Goal: Use online tool/utility: Utilize a website feature to perform a specific function

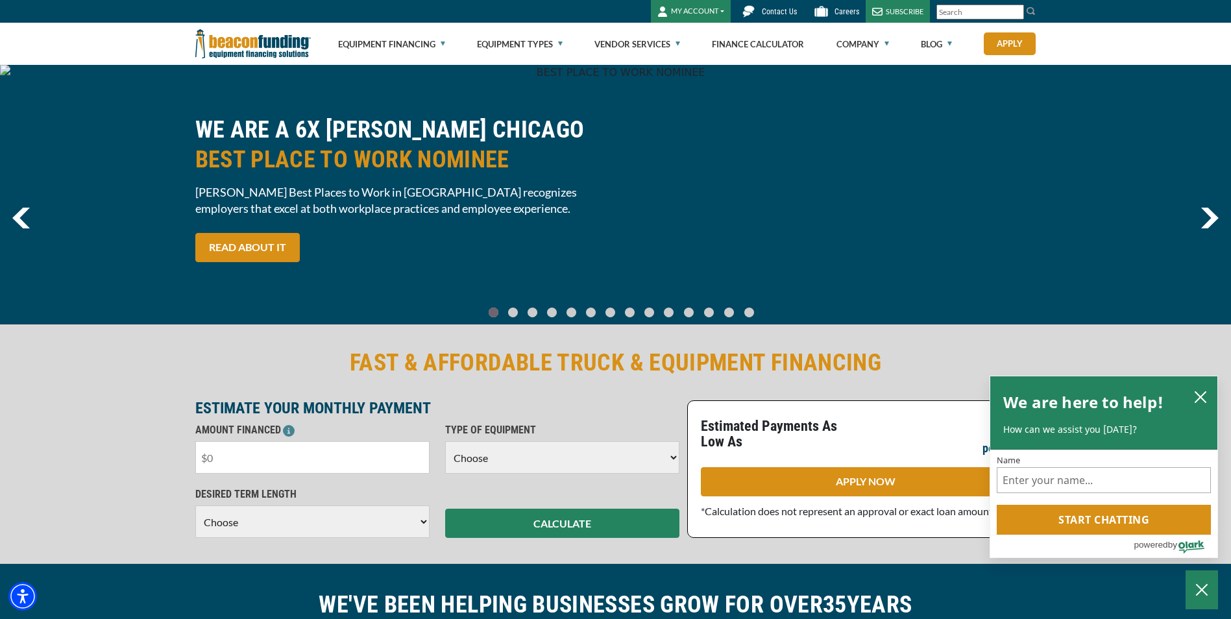
click at [238, 461] on input "text" at bounding box center [312, 457] width 234 height 32
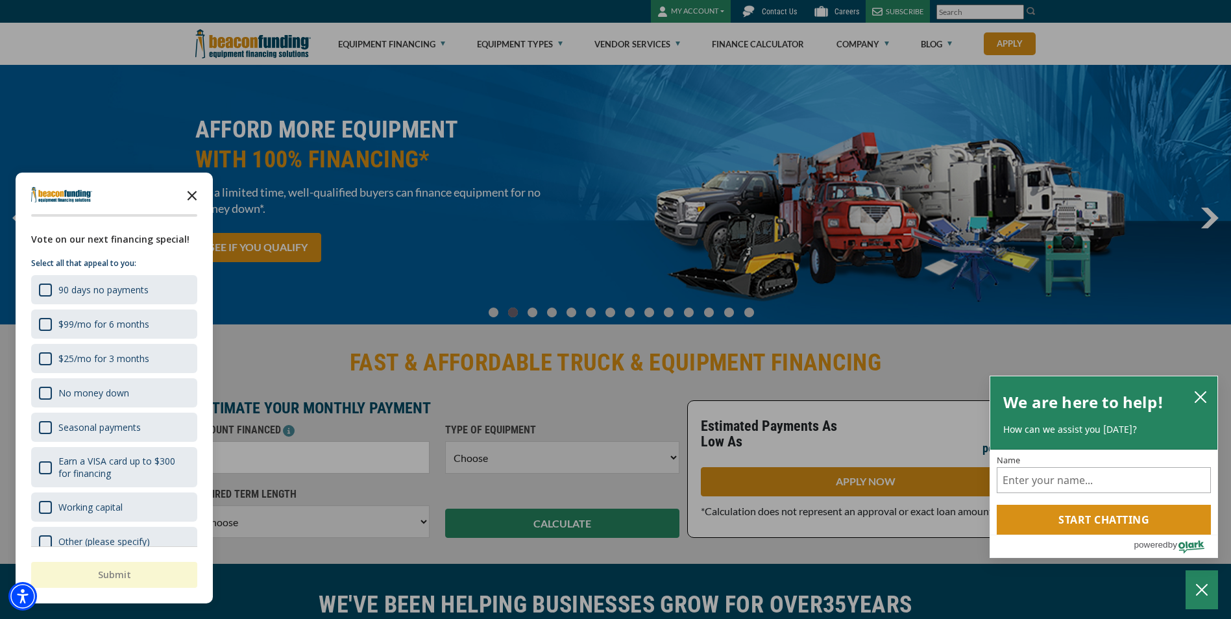
click at [197, 196] on icon "Close the survey" at bounding box center [192, 195] width 26 height 26
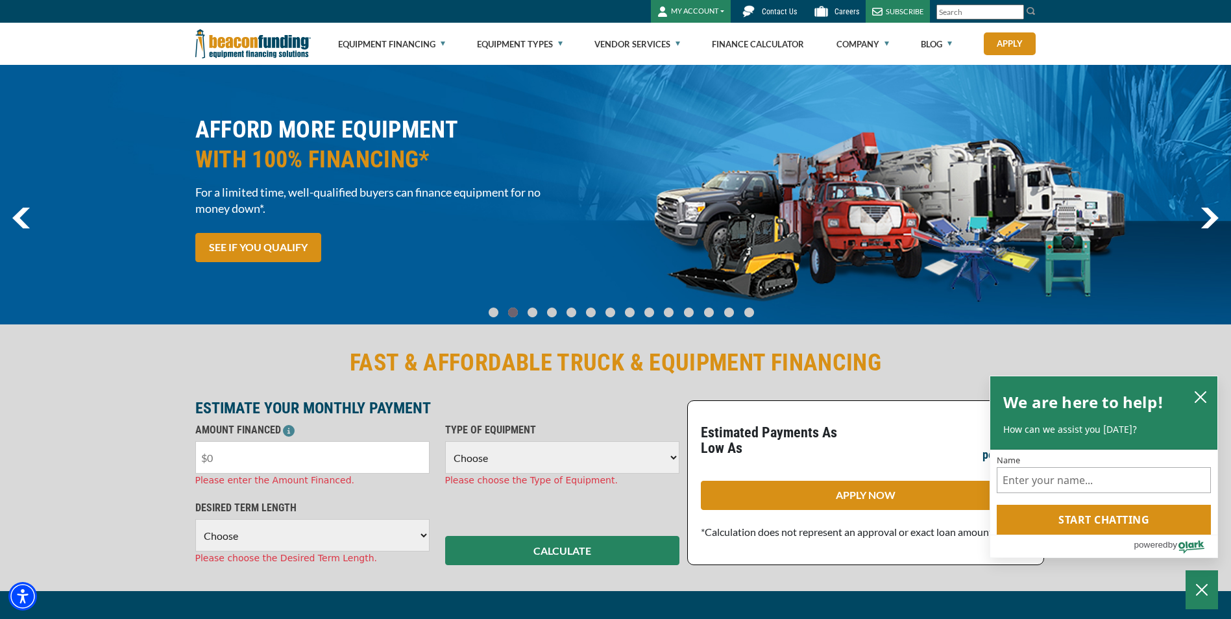
click at [227, 463] on input "text" at bounding box center [312, 457] width 234 height 32
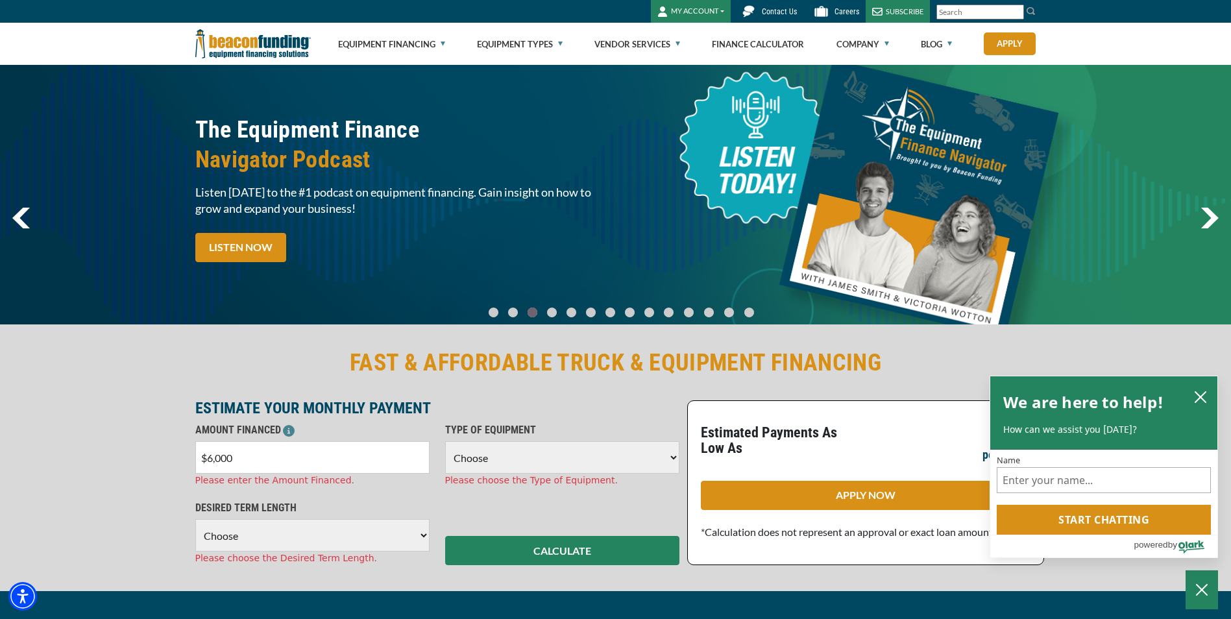
type input "$60,000"
click at [676, 457] on select "Choose Backhoe Boom/Bucket Truck Chipper Commercial Mower Crane DTG/DTF Printin…" at bounding box center [562, 457] width 234 height 32
select select "5"
click at [445, 441] on select "Choose Backhoe Boom/Bucket Truck Chipper Commercial Mower Crane DTG/DTF Printin…" at bounding box center [562, 457] width 234 height 32
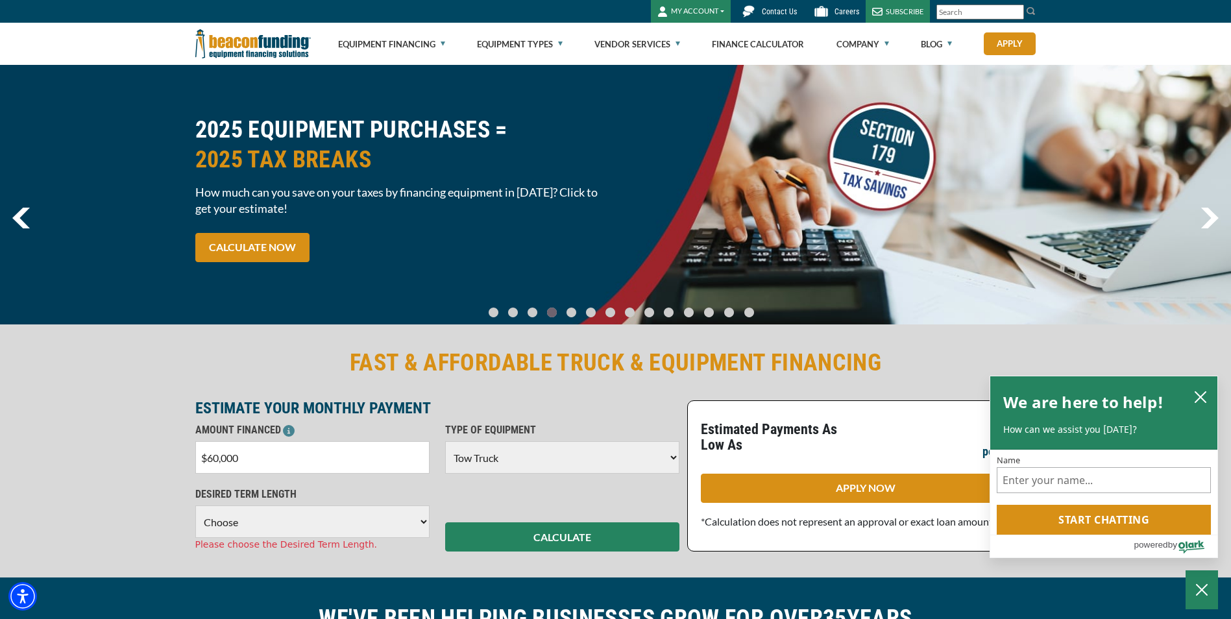
click at [424, 524] on select "Choose 36 Months 48 Months 60 Months" at bounding box center [312, 522] width 234 height 32
select select "60"
click at [195, 506] on select "Choose 36 Months 48 Months 60 Months" at bounding box center [312, 522] width 234 height 32
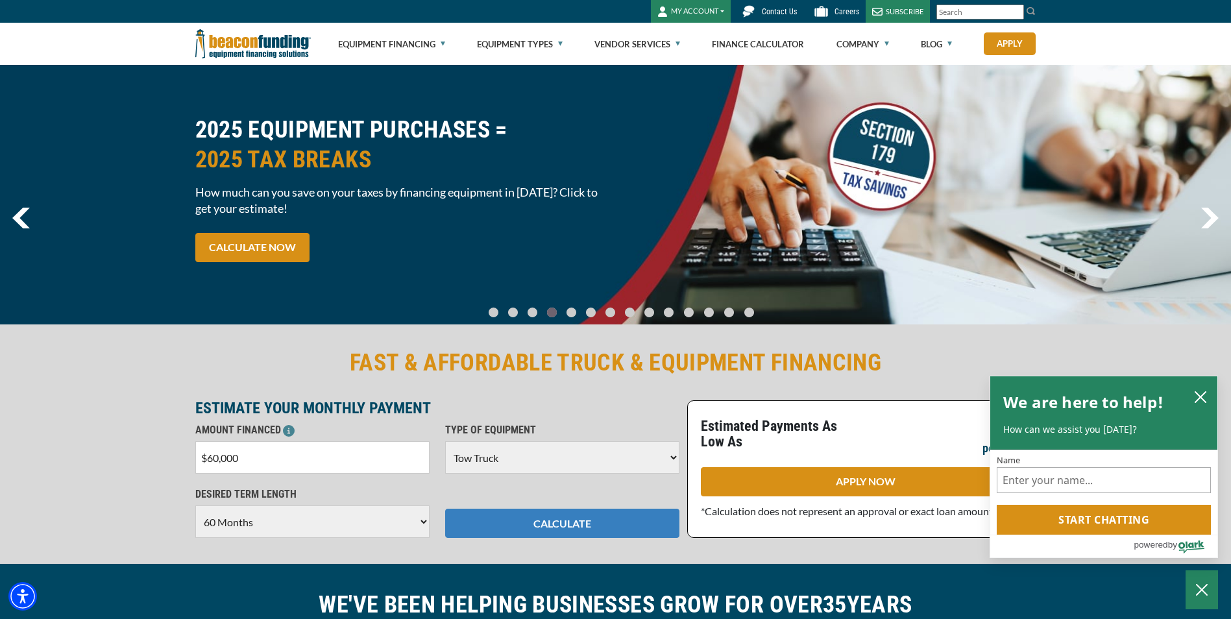
click at [540, 521] on button "CALCULATE" at bounding box center [562, 523] width 234 height 29
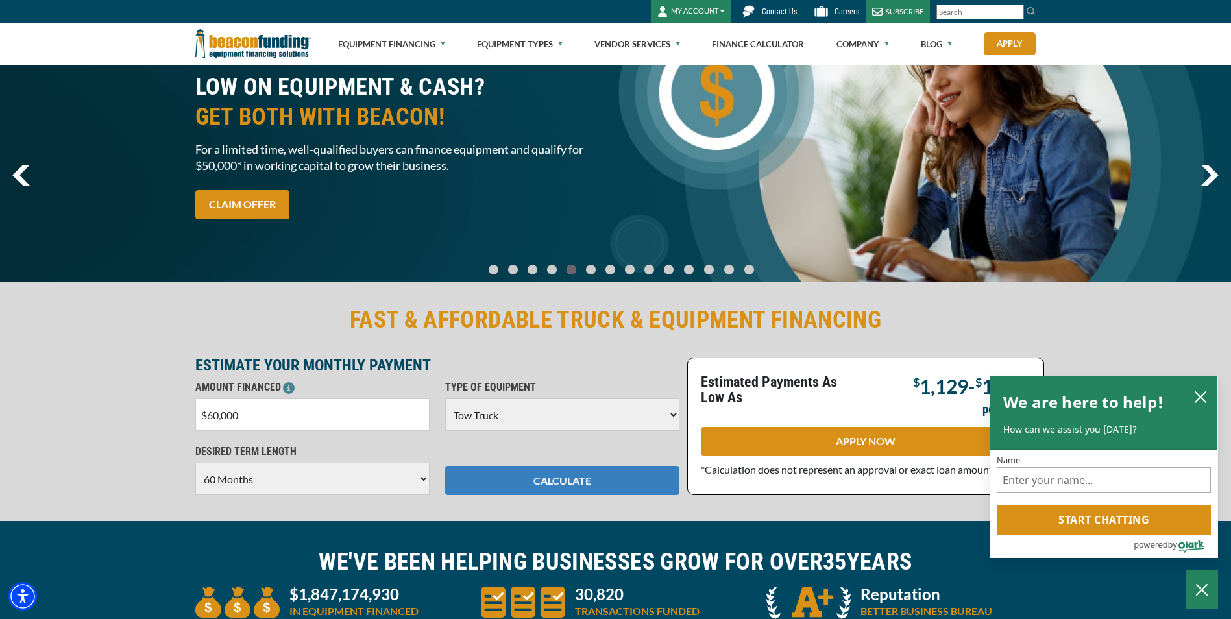
scroll to position [65, 0]
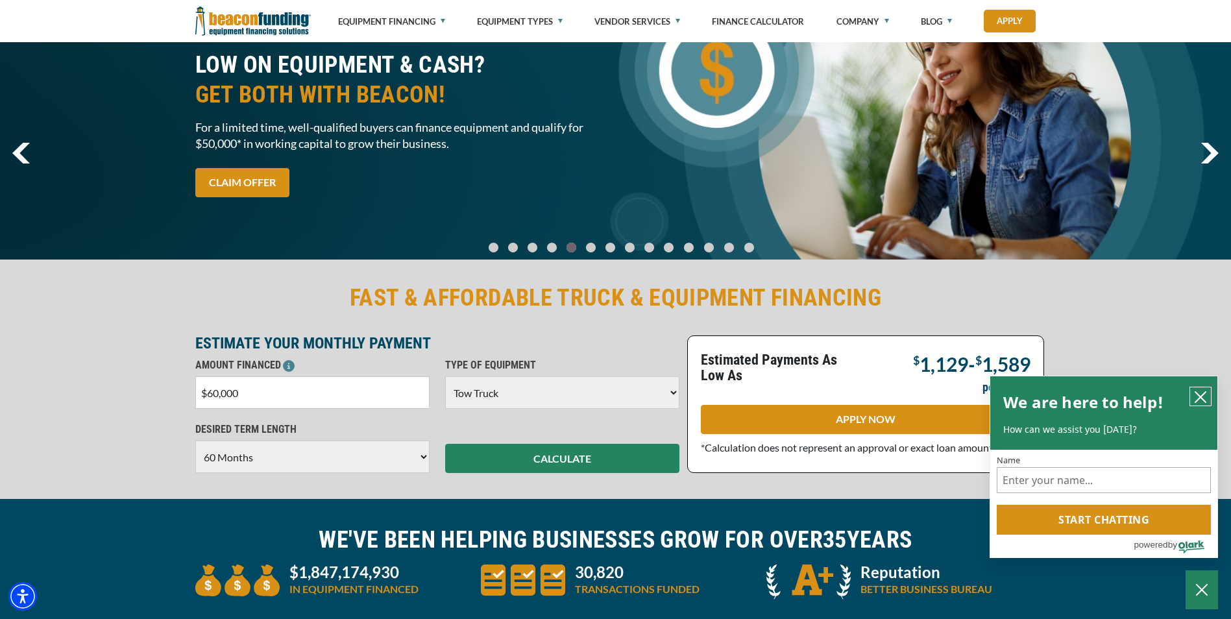
click at [1202, 393] on icon "close chatbox" at bounding box center [1200, 397] width 13 height 13
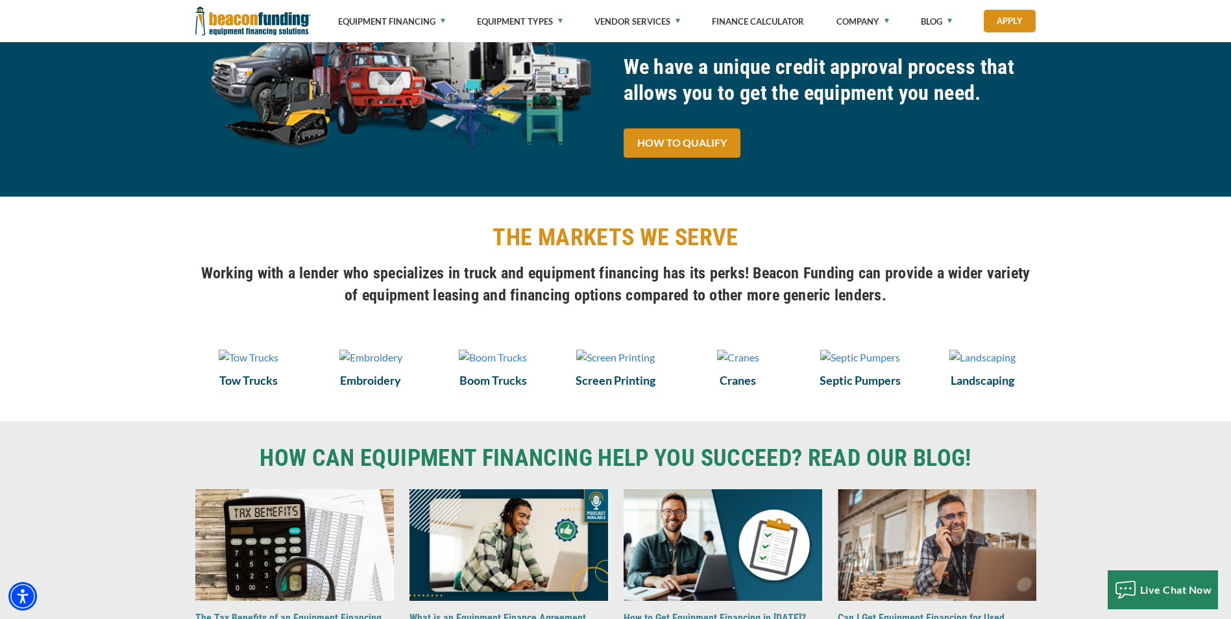
scroll to position [714, 0]
